Goal: Information Seeking & Learning: Learn about a topic

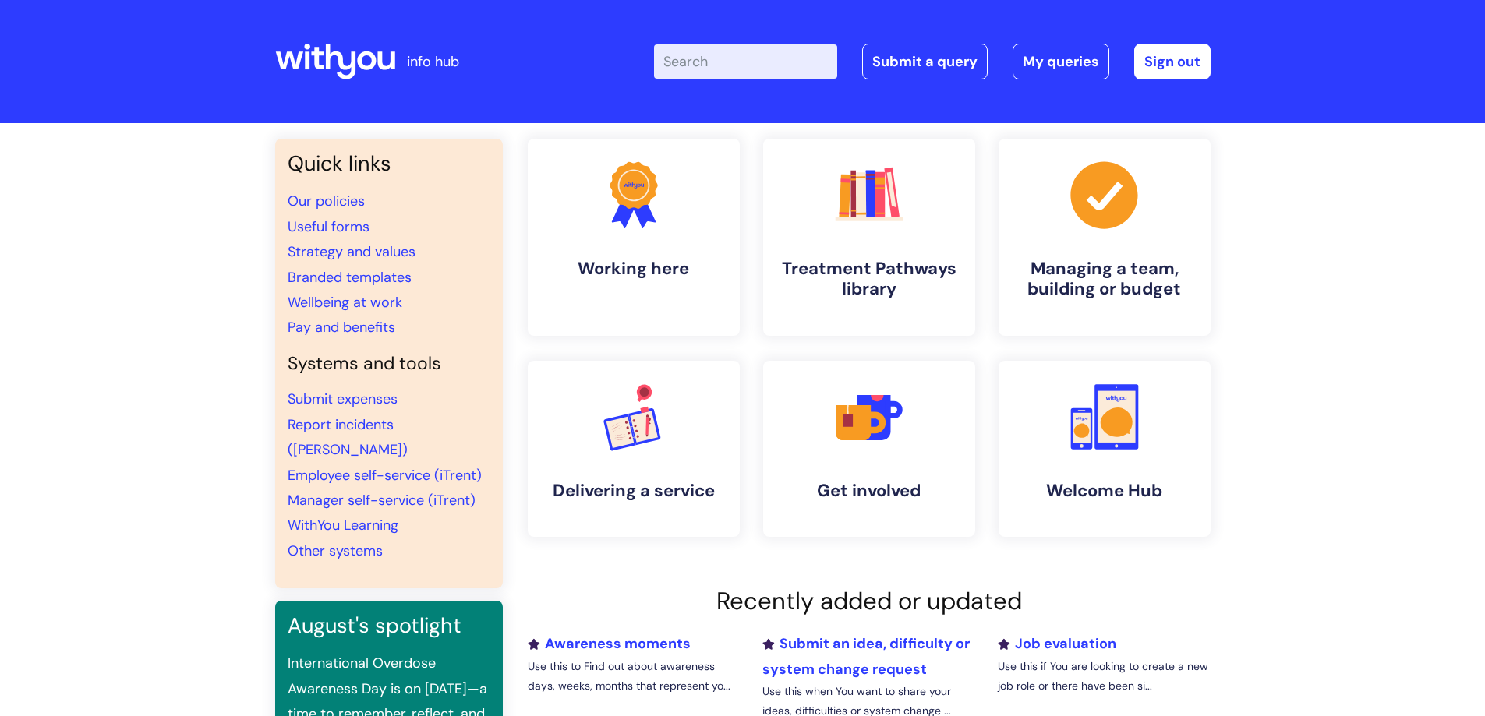
click at [782, 59] on input "Enter your search term here..." at bounding box center [745, 61] width 183 height 34
type input "return to work"
click button "Search" at bounding box center [0, 0] width 0 height 0
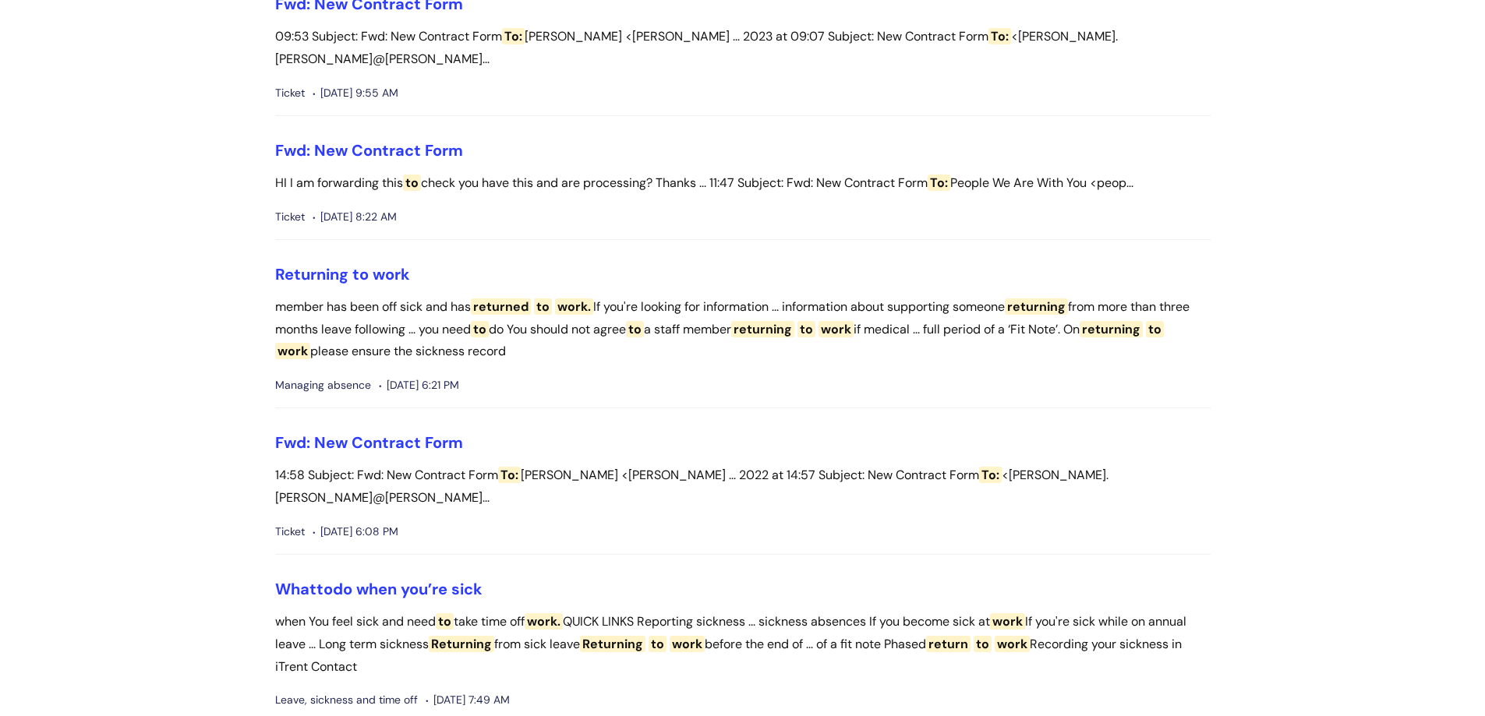
scroll to position [623, 0]
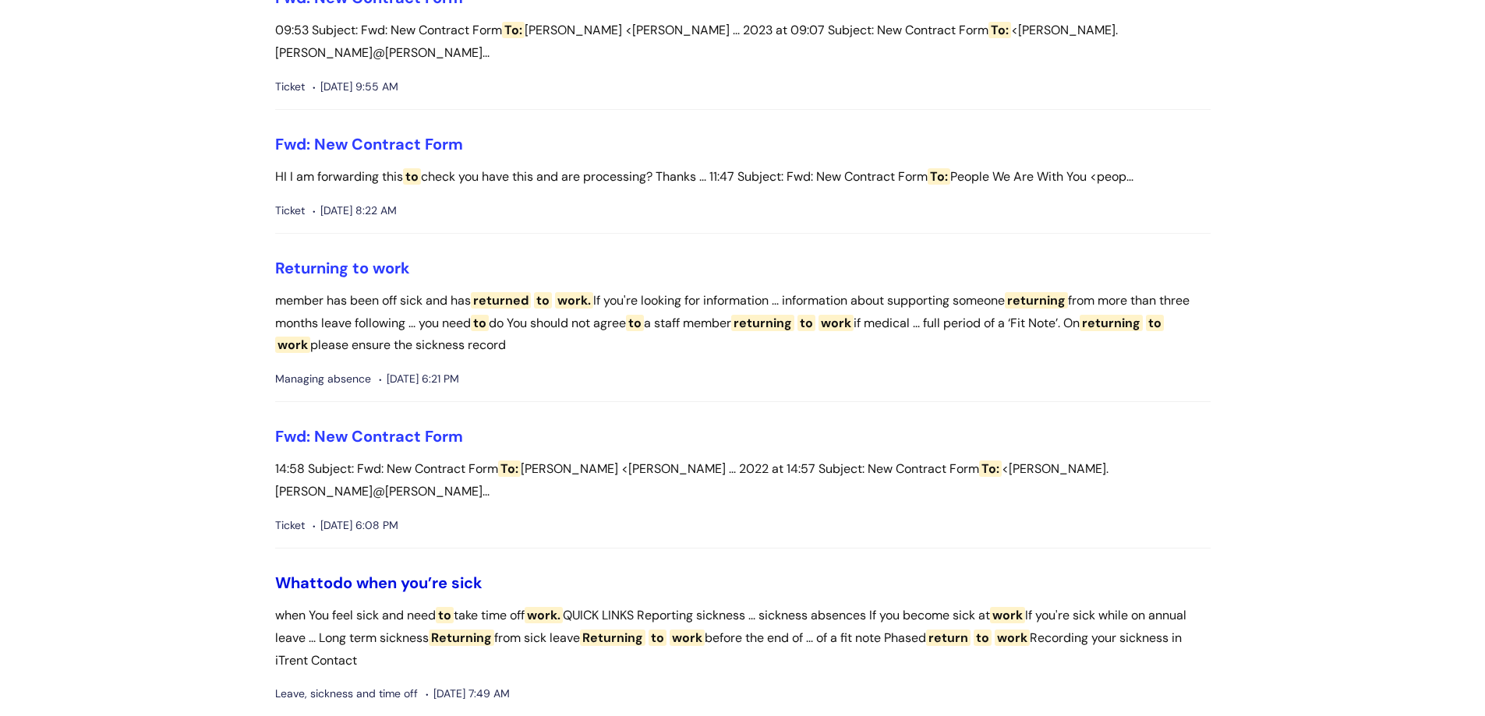
click at [413, 573] on link "What to do when you’re sick" at bounding box center [378, 583] width 207 height 20
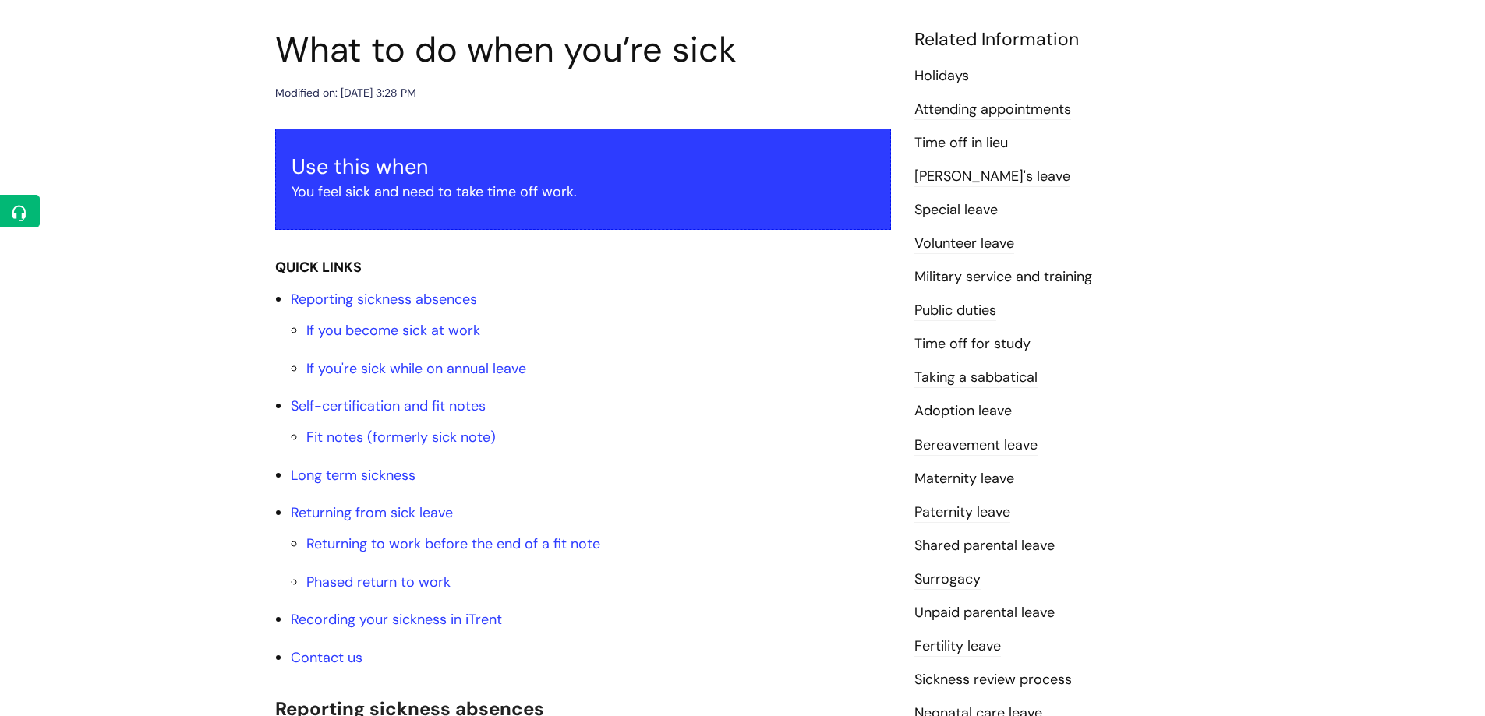
scroll to position [234, 0]
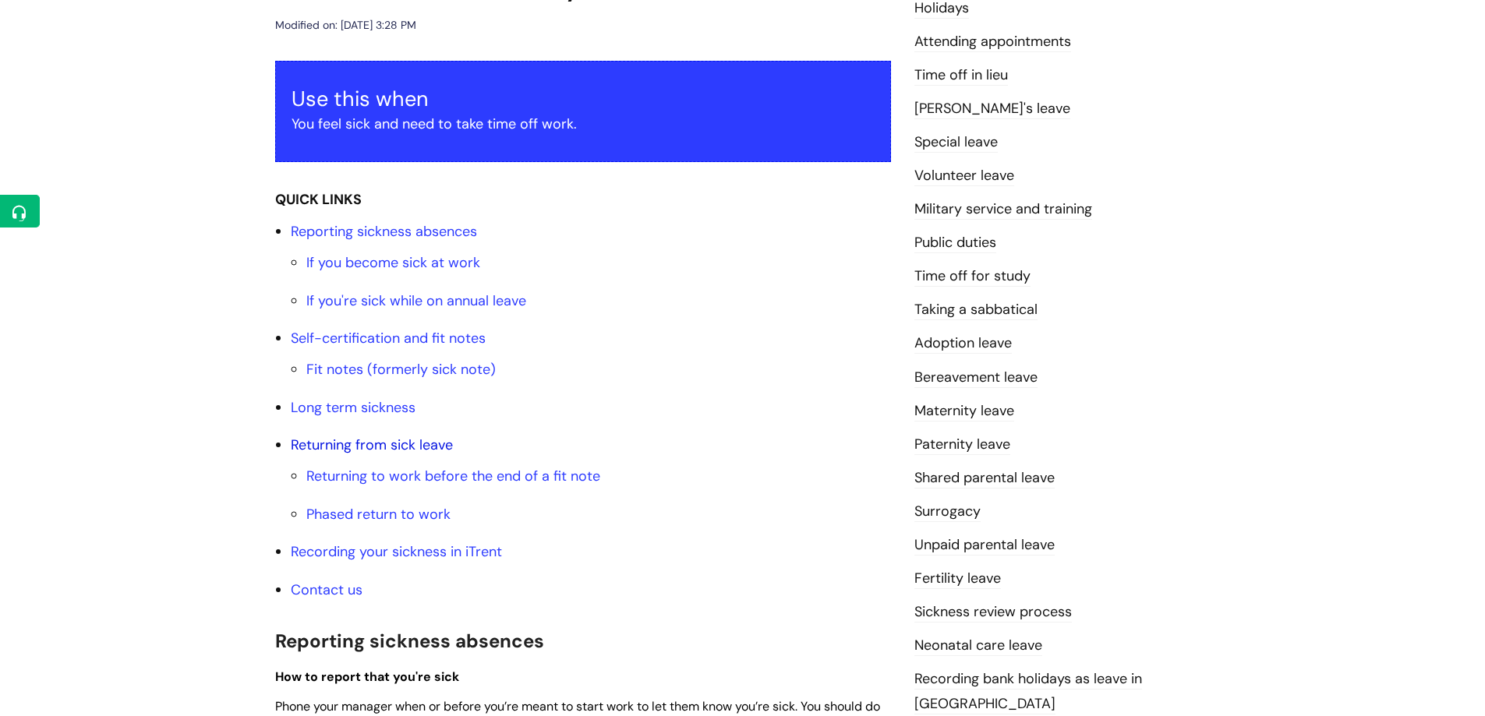
click at [414, 447] on link "Returning from sick leave" at bounding box center [372, 445] width 162 height 19
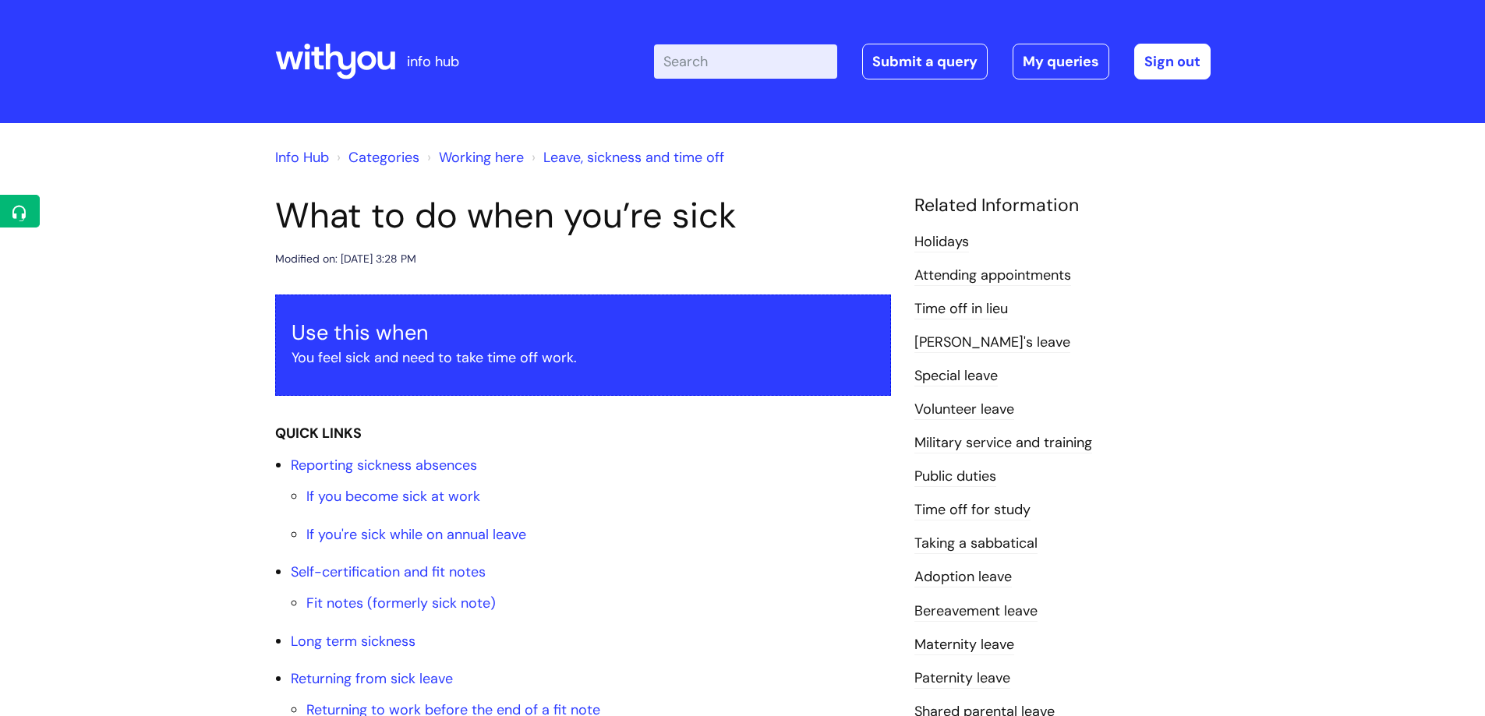
click at [300, 156] on link "Info Hub" at bounding box center [302, 157] width 54 height 19
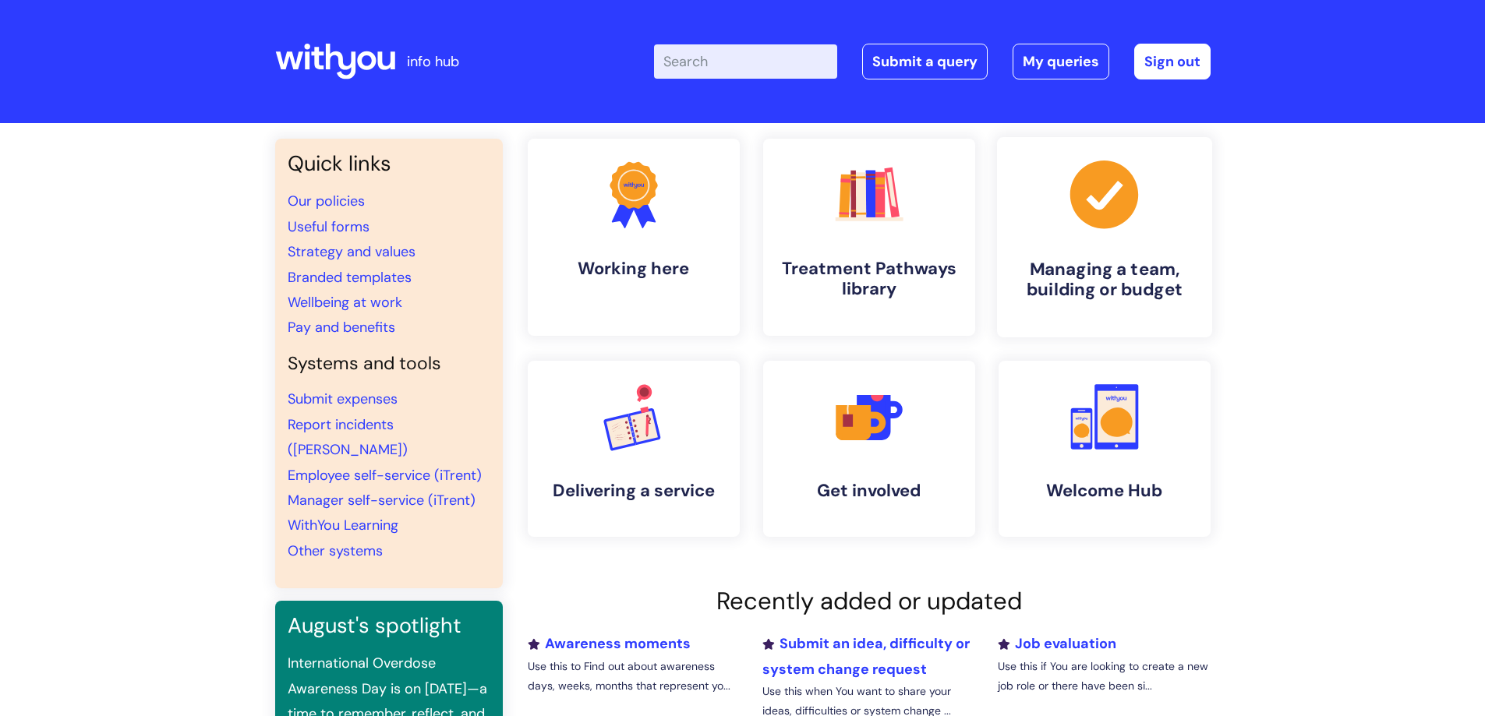
click at [1119, 271] on h4 "Managing a team, building or budget" at bounding box center [1104, 280] width 190 height 42
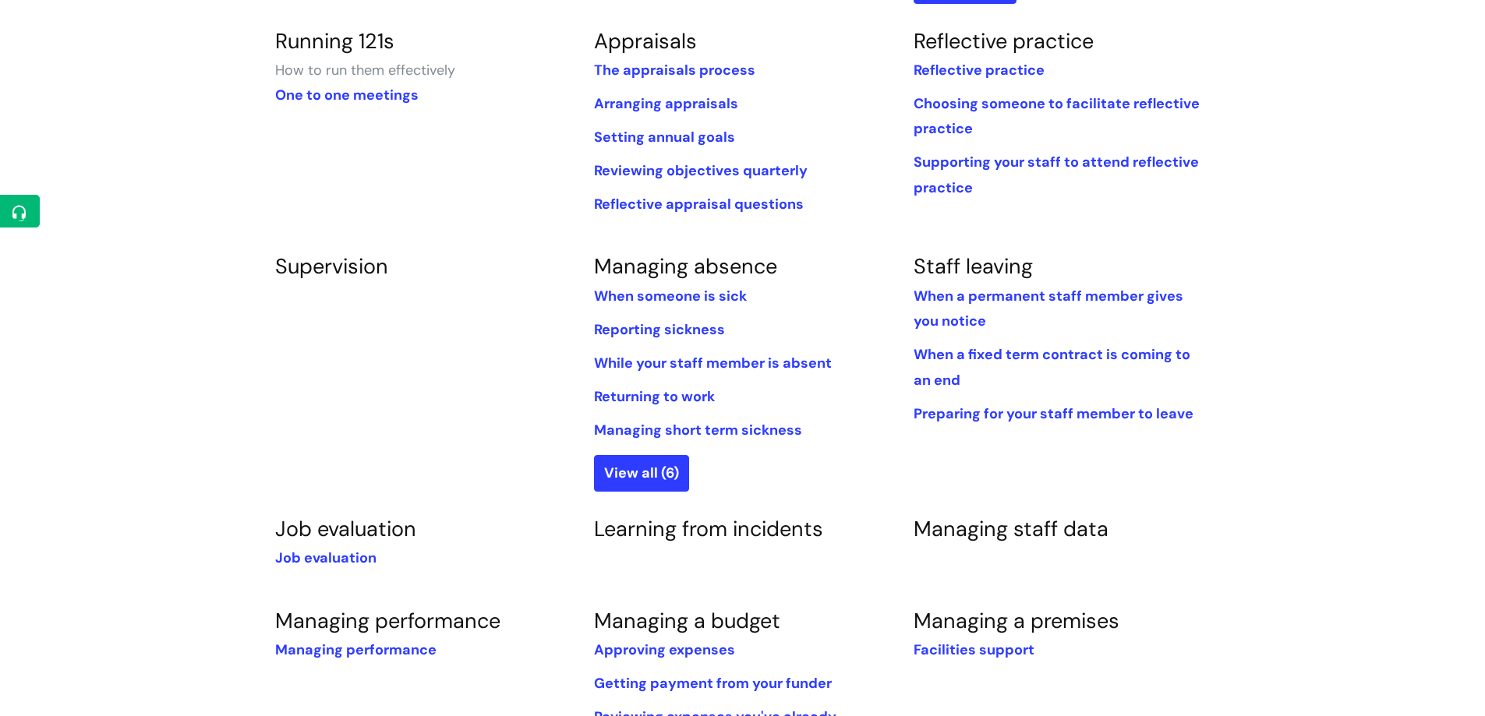
scroll to position [701, 0]
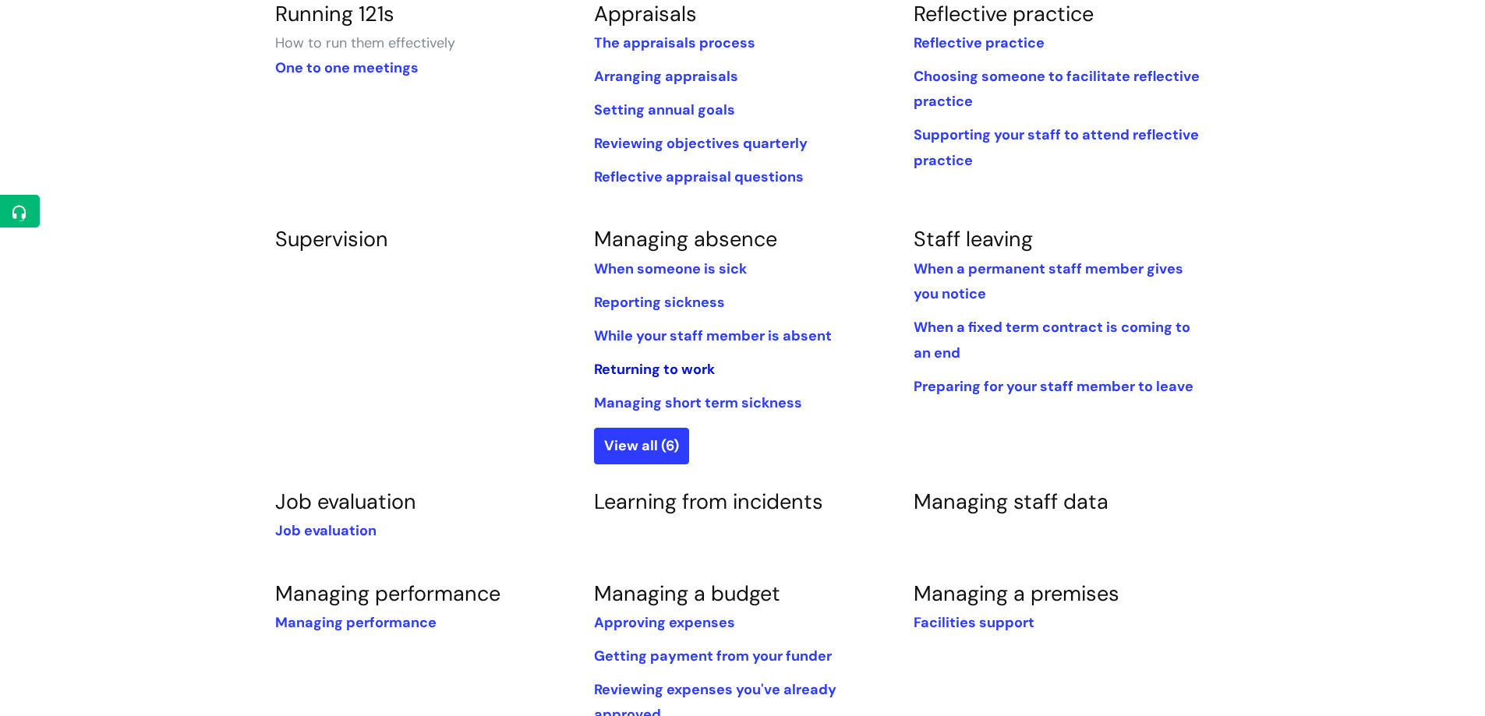
click at [662, 373] on link "Returning to work" at bounding box center [654, 369] width 121 height 19
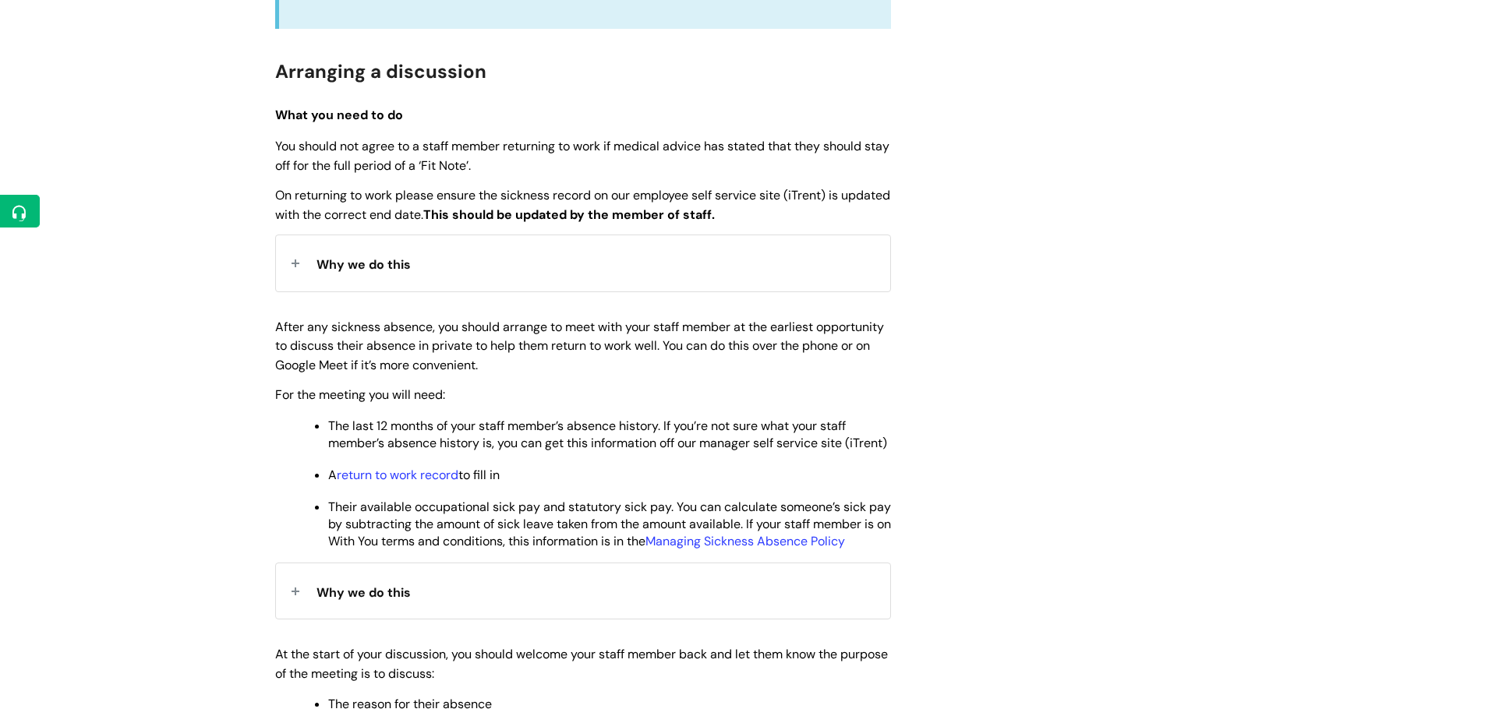
scroll to position [546, 0]
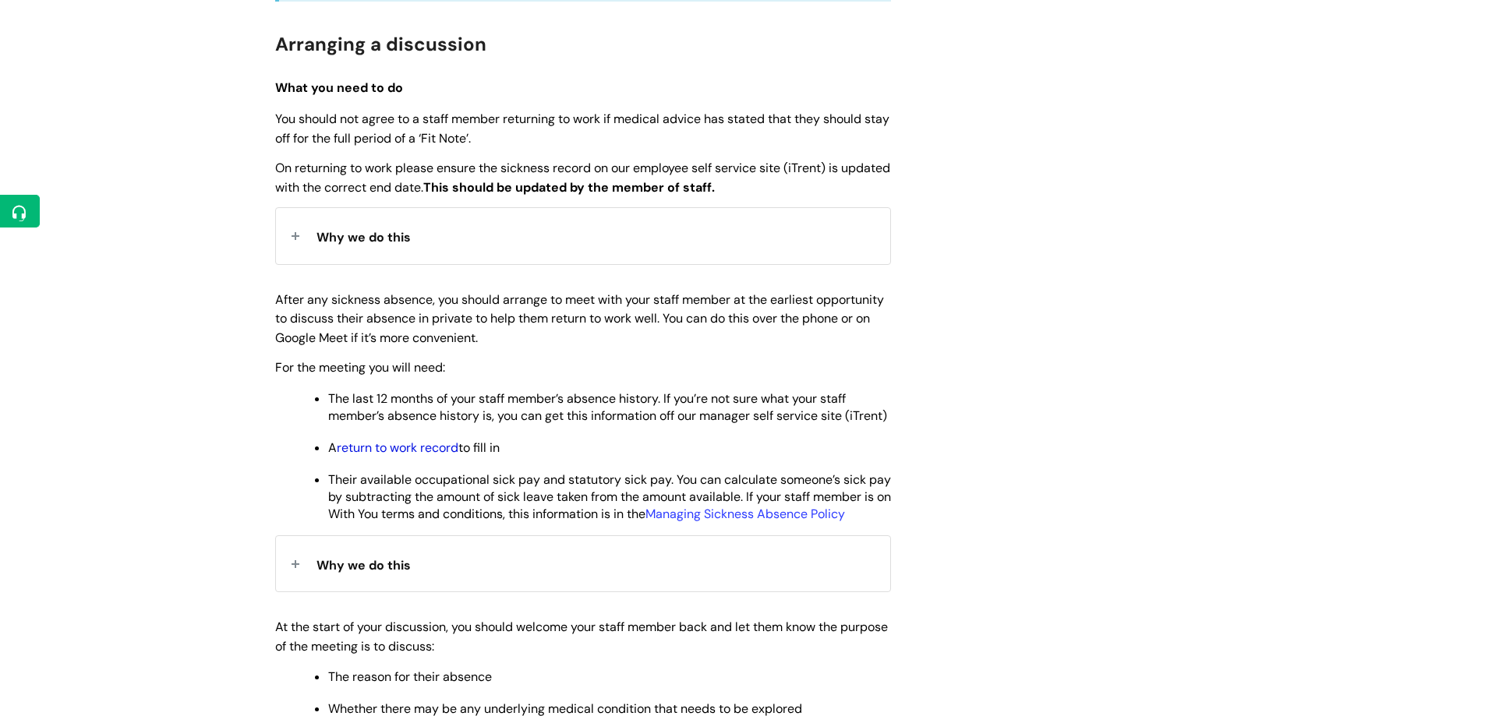
click at [435, 456] on link "return to work record" at bounding box center [398, 448] width 122 height 16
